Goal: Information Seeking & Learning: Learn about a topic

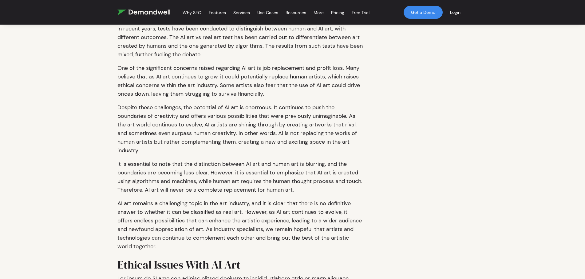
scroll to position [783, 0]
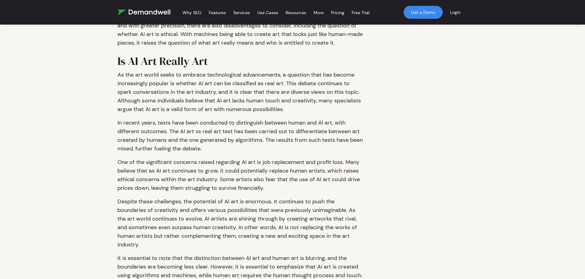
click at [110, 137] on div "AI Art Pros And Cons Artificial Intelligence (AI) art has become a hot topic in…" at bounding box center [293, 18] width 370 height 1266
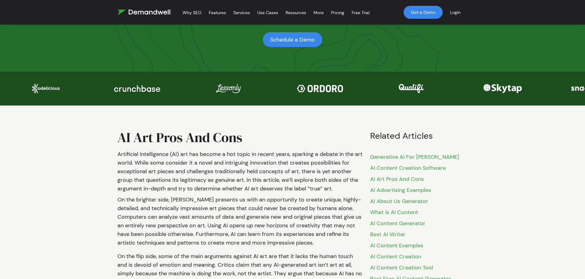
scroll to position [94, 0]
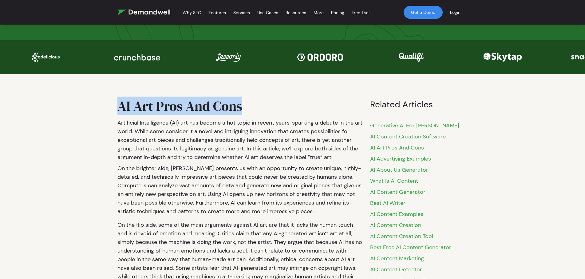
drag, startPoint x: 117, startPoint y: 104, endPoint x: 283, endPoint y: 88, distance: 166.6
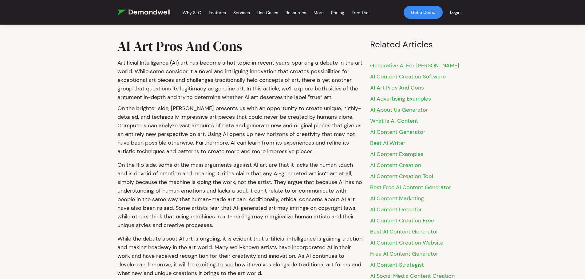
scroll to position [157, 0]
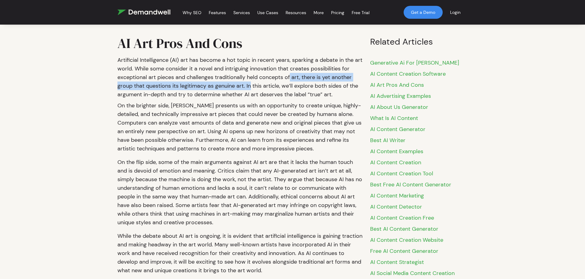
drag, startPoint x: 249, startPoint y: 82, endPoint x: 290, endPoint y: 79, distance: 41.3
click at [290, 79] on p "Artificial Intelligence (AI) art has become a hot topic in recent years, sparki…" at bounding box center [239, 77] width 245 height 43
drag, startPoint x: 290, startPoint y: 79, endPoint x: 322, endPoint y: 79, distance: 31.3
click at [322, 79] on p "Artificial Intelligence (AI) art has become a hot topic in recent years, sparki…" at bounding box center [239, 77] width 245 height 43
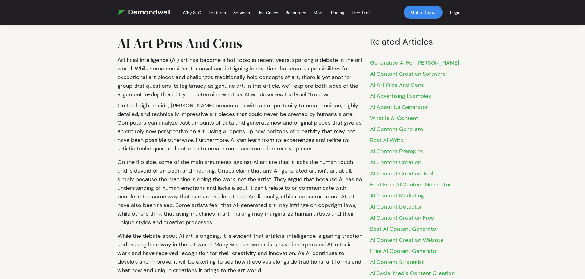
click at [269, 90] on p "Artificial Intelligence (AI) art has become a hot topic in recent years, sparki…" at bounding box center [239, 77] width 245 height 43
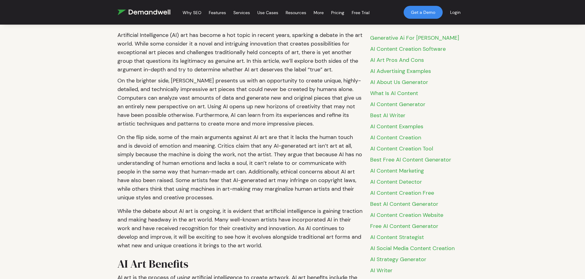
scroll to position [188, 0]
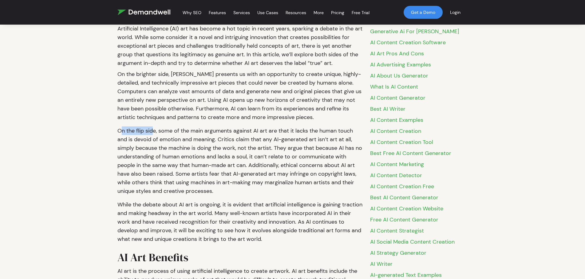
drag, startPoint x: 122, startPoint y: 131, endPoint x: 154, endPoint y: 132, distance: 32.0
click at [154, 132] on p "On the flip side, some of the main arguments against AI art are that it lacks t…" at bounding box center [239, 161] width 245 height 74
click at [156, 131] on p "On the flip side, some of the main arguments against AI art are that it lacks t…" at bounding box center [239, 161] width 245 height 74
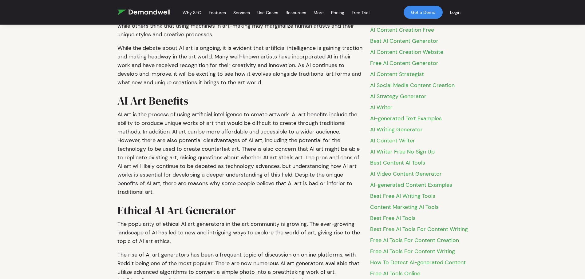
scroll to position [345, 0]
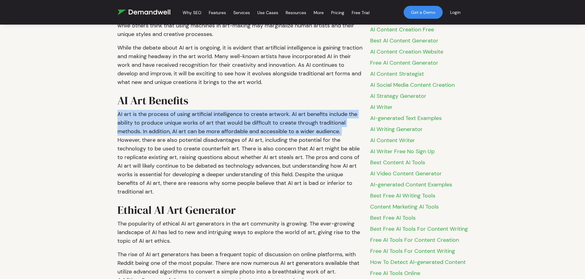
drag, startPoint x: 112, startPoint y: 109, endPoint x: 341, endPoint y: 132, distance: 230.3
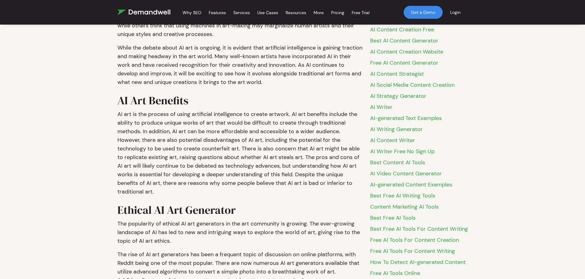
click at [341, 132] on p "AI art is the process of using artificial intelligence to create artwork. AI ar…" at bounding box center [239, 152] width 245 height 91
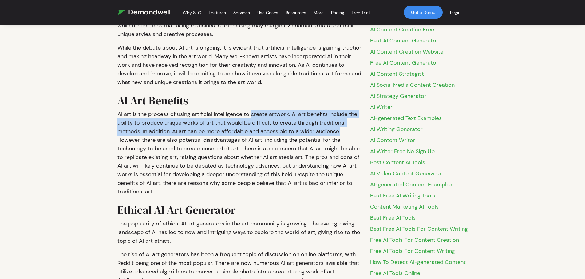
drag, startPoint x: 341, startPoint y: 132, endPoint x: 252, endPoint y: 113, distance: 91.6
click at [252, 113] on p "AI art is the process of using artificial intelligence to create artwork. AI ar…" at bounding box center [239, 152] width 245 height 91
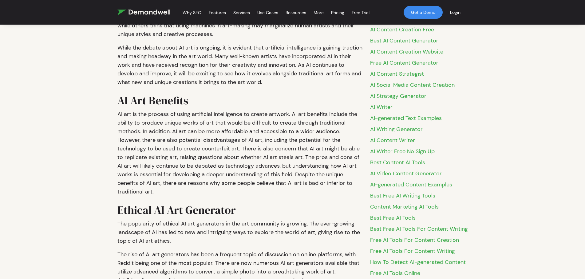
click at [248, 104] on h2 "AI Art Benefits" at bounding box center [239, 98] width 245 height 18
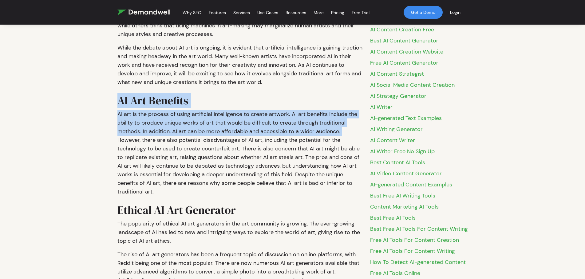
drag, startPoint x: 104, startPoint y: 107, endPoint x: 344, endPoint y: 131, distance: 241.2
click at [344, 131] on p "AI art is the process of using artificial intelligence to create artwork. AI ar…" at bounding box center [239, 152] width 245 height 91
drag, startPoint x: 344, startPoint y: 131, endPoint x: 108, endPoint y: 113, distance: 236.3
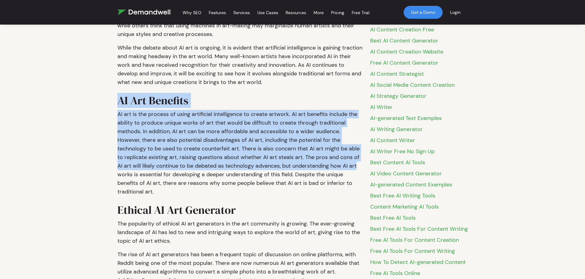
drag, startPoint x: 108, startPoint y: 107, endPoint x: 356, endPoint y: 162, distance: 254.8
click at [356, 162] on p "AI art is the process of using artificial intelligence to create artwork. AI ar…" at bounding box center [239, 152] width 245 height 91
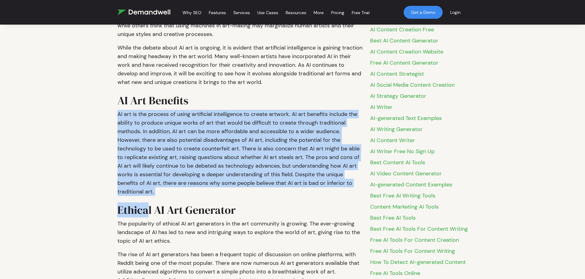
drag, startPoint x: 111, startPoint y: 110, endPoint x: 145, endPoint y: 202, distance: 97.5
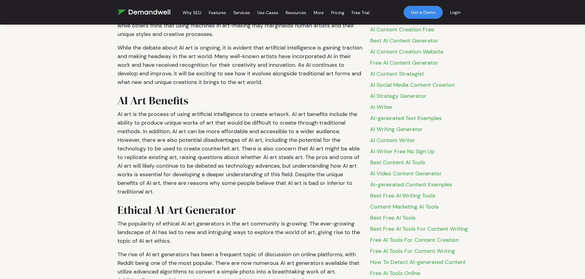
drag, startPoint x: 39, startPoint y: 115, endPoint x: 41, endPoint y: 118, distance: 3.2
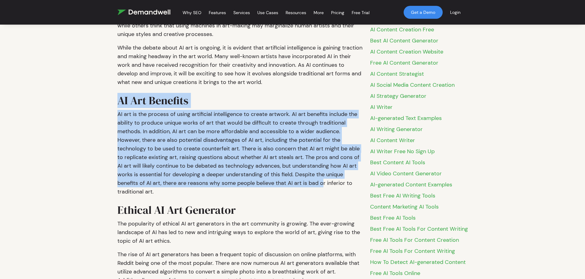
drag, startPoint x: 44, startPoint y: 104, endPoint x: 322, endPoint y: 185, distance: 289.5
click at [322, 185] on p "AI art is the process of using artificial intelligence to create artwork. AI ar…" at bounding box center [239, 152] width 245 height 91
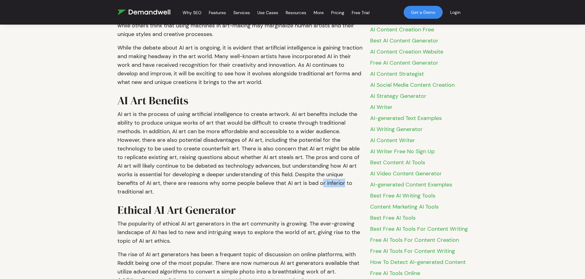
drag, startPoint x: 322, startPoint y: 185, endPoint x: 344, endPoint y: 184, distance: 21.8
click at [344, 184] on p "AI art is the process of using artificial intelligence to create artwork. AI ar…" at bounding box center [239, 152] width 245 height 91
drag, startPoint x: 344, startPoint y: 184, endPoint x: 324, endPoint y: 184, distance: 19.7
click at [324, 184] on p "AI art is the process of using artificial intelligence to create artwork. AI ar…" at bounding box center [239, 152] width 245 height 91
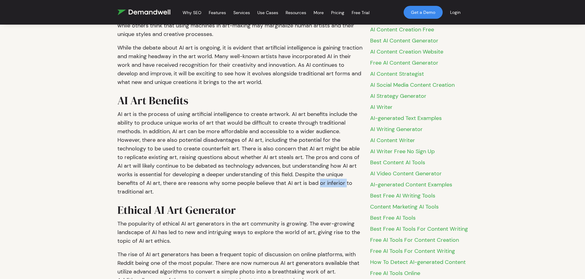
click at [324, 184] on p "AI art is the process of using artificial intelligence to create artwork. AI ar…" at bounding box center [239, 152] width 245 height 91
drag, startPoint x: 324, startPoint y: 184, endPoint x: 287, endPoint y: 179, distance: 37.5
click at [287, 179] on p "AI art is the process of using artificial intelligence to create artwork. AI ar…" at bounding box center [239, 152] width 245 height 91
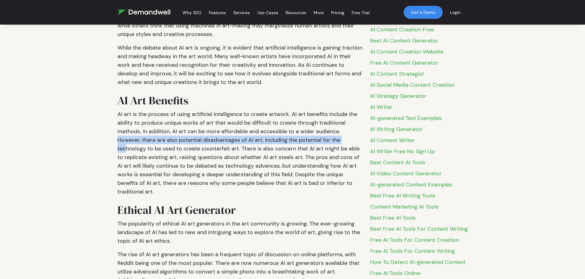
drag, startPoint x: 108, startPoint y: 141, endPoint x: 125, endPoint y: 146, distance: 17.8
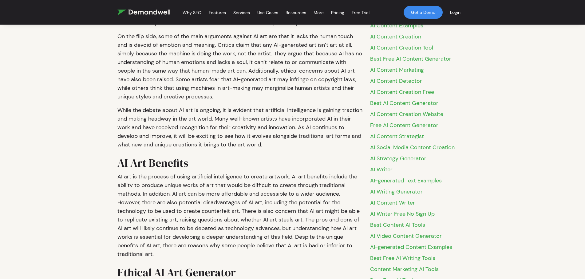
scroll to position [282, 0]
